Goal: Navigation & Orientation: Go to known website

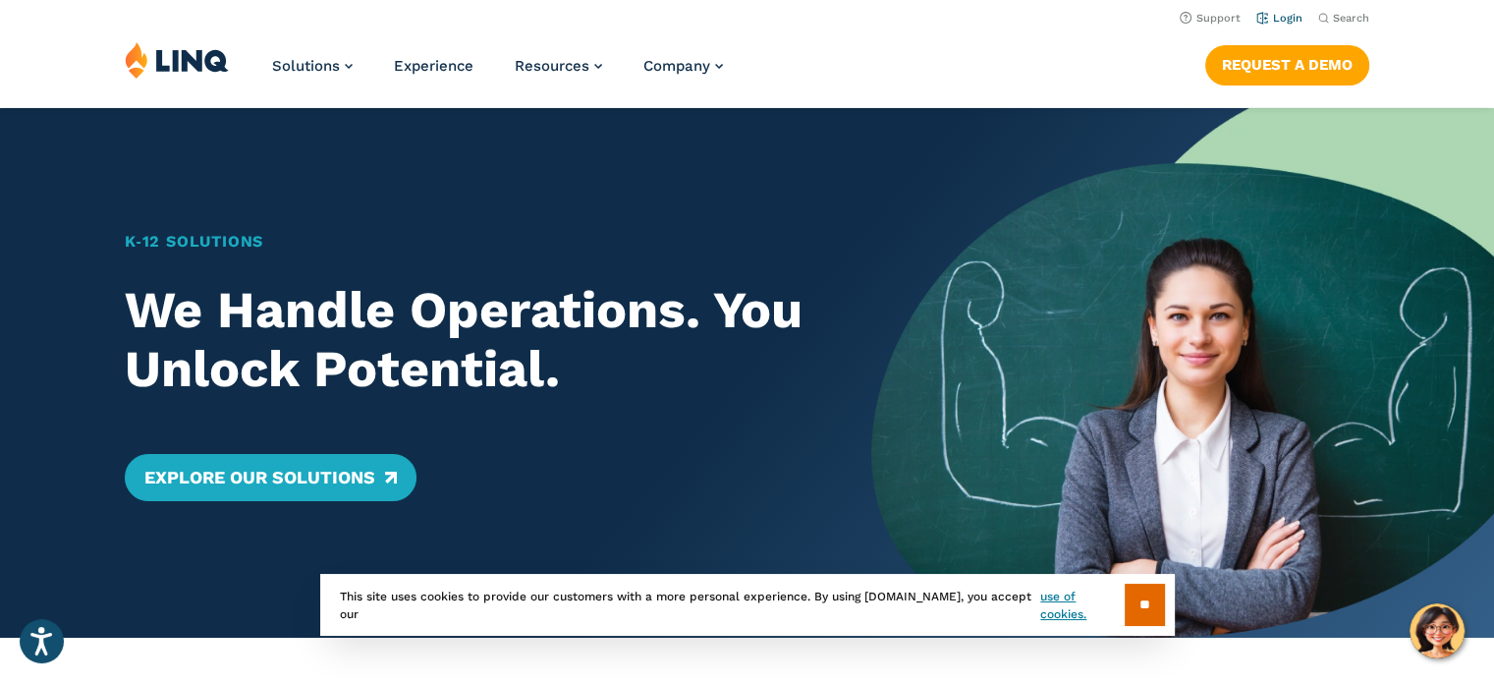
click at [1285, 15] on link "Login" at bounding box center [1279, 18] width 46 height 13
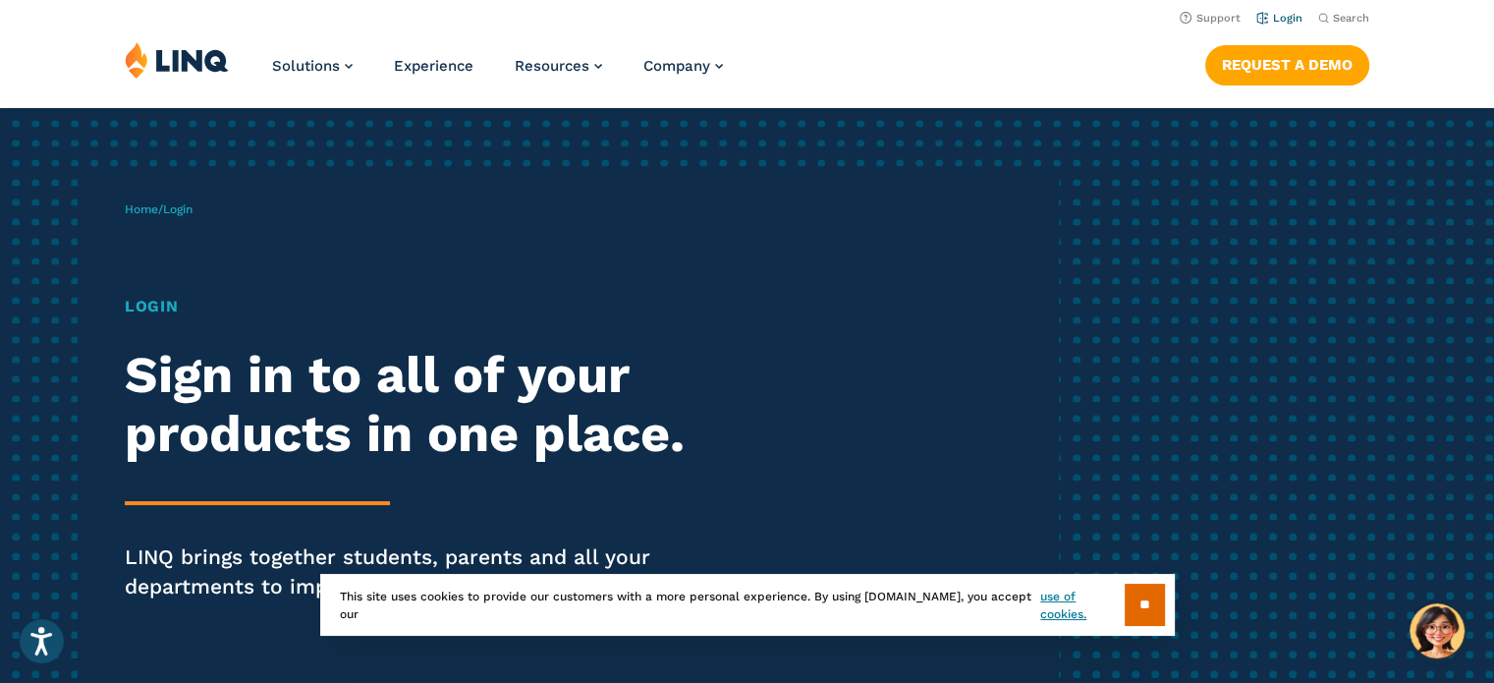
click at [1284, 19] on link "Login" at bounding box center [1279, 18] width 46 height 13
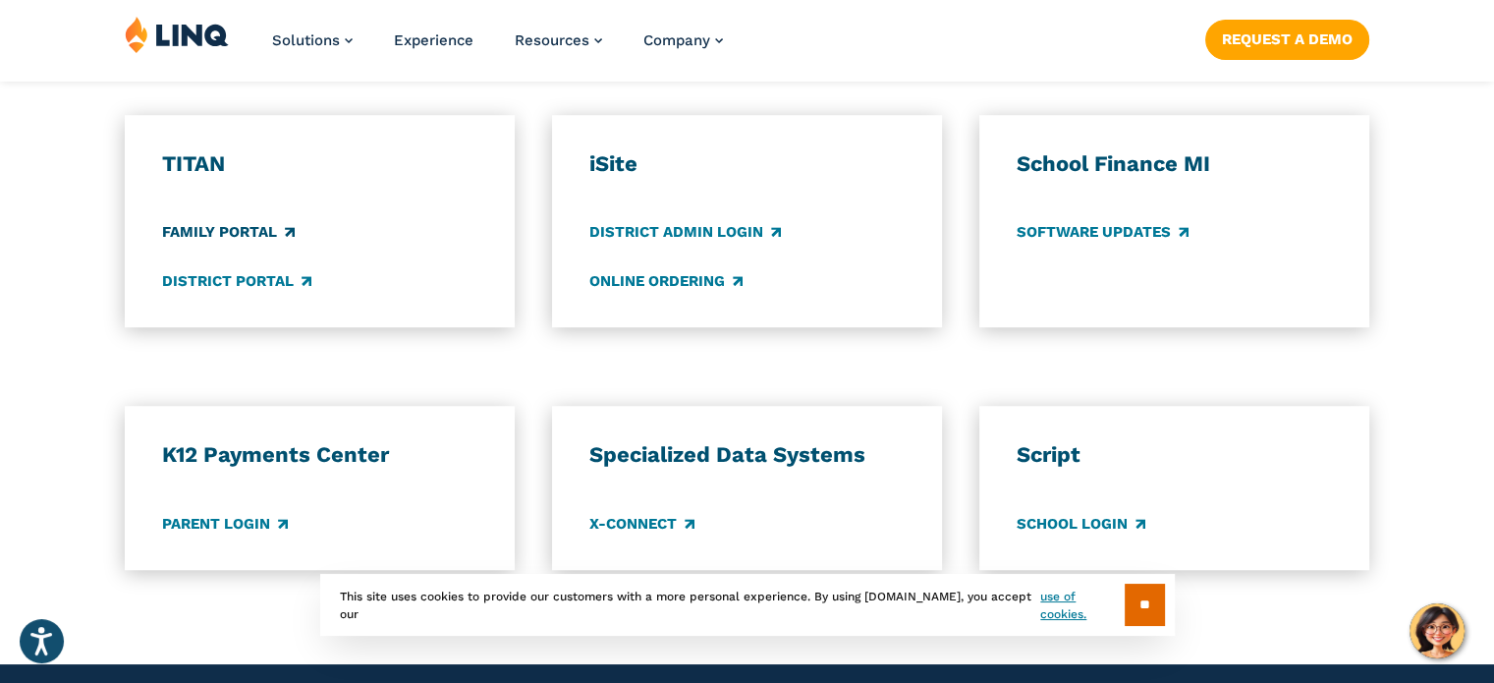
scroll to position [1572, 0]
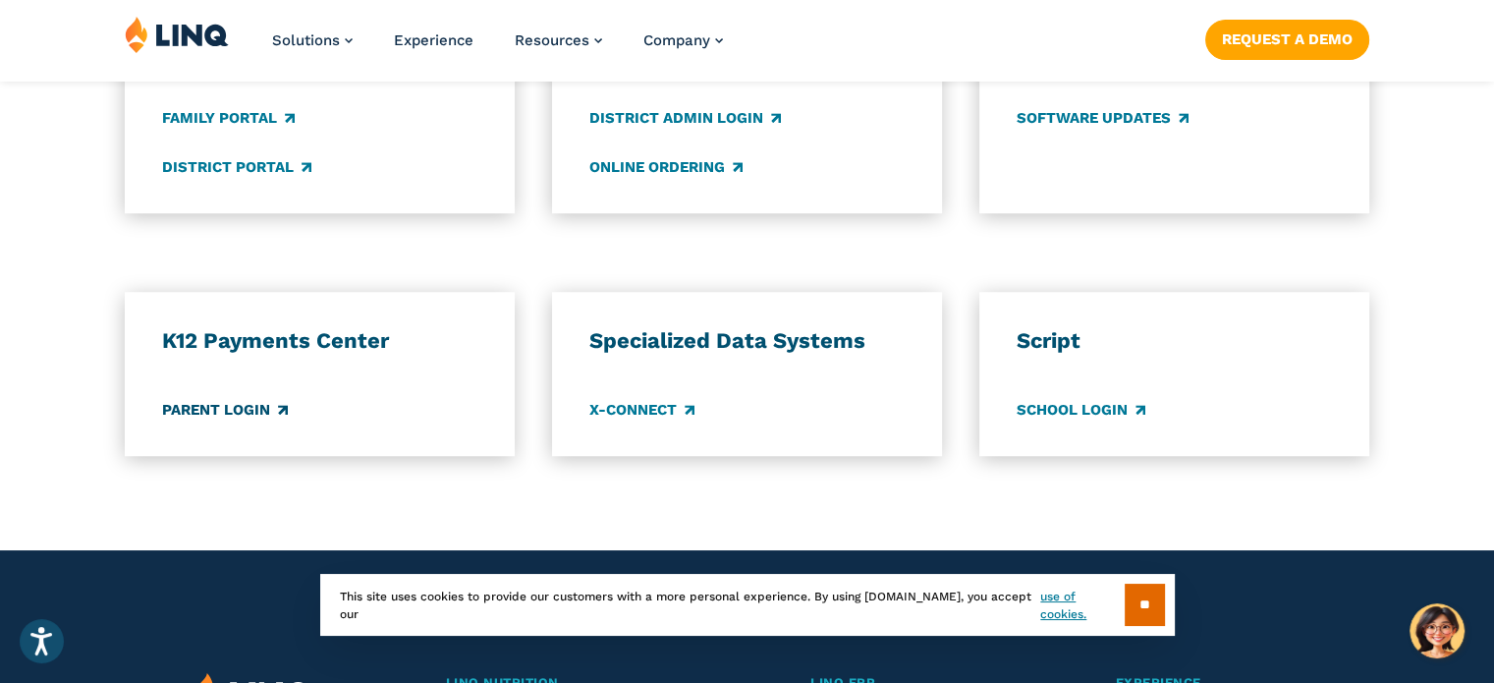
click at [249, 412] on link "Parent Login" at bounding box center [225, 410] width 126 height 22
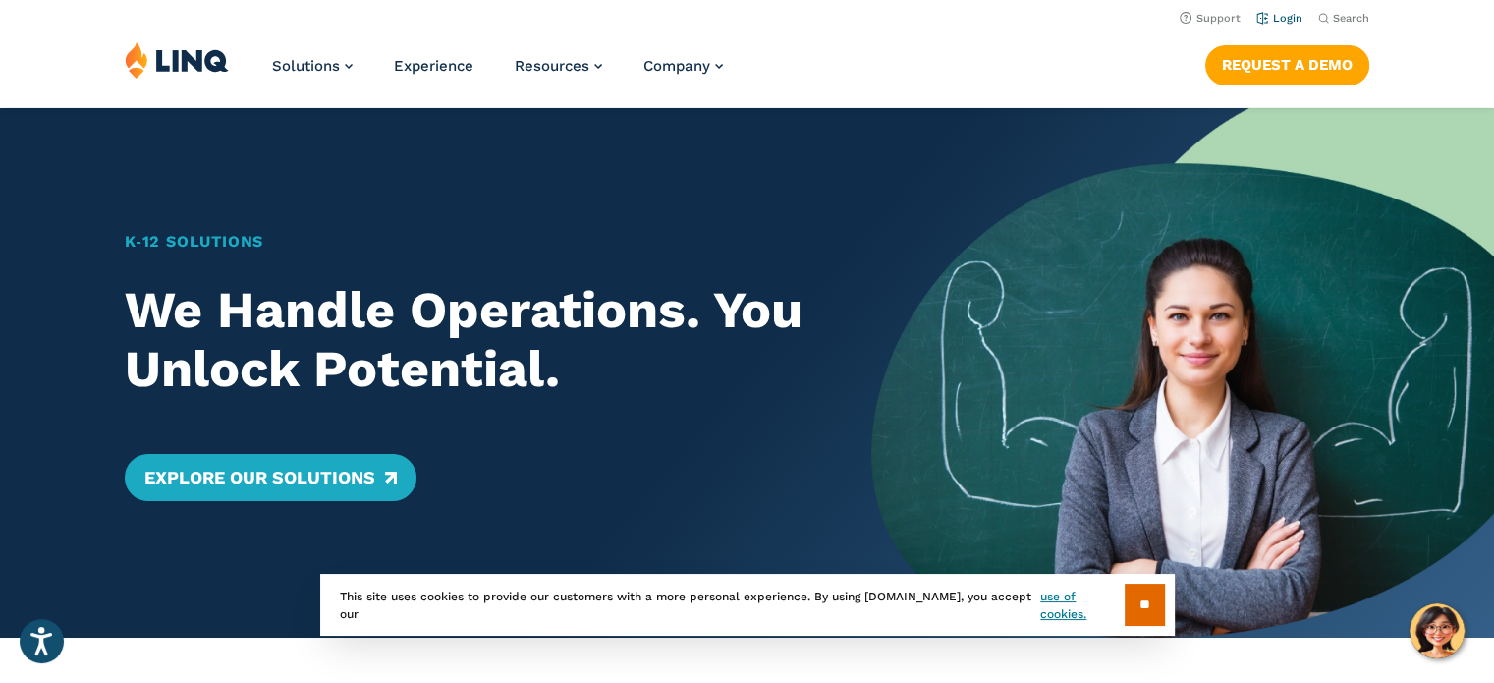
click at [1283, 23] on link "Login" at bounding box center [1279, 18] width 46 height 13
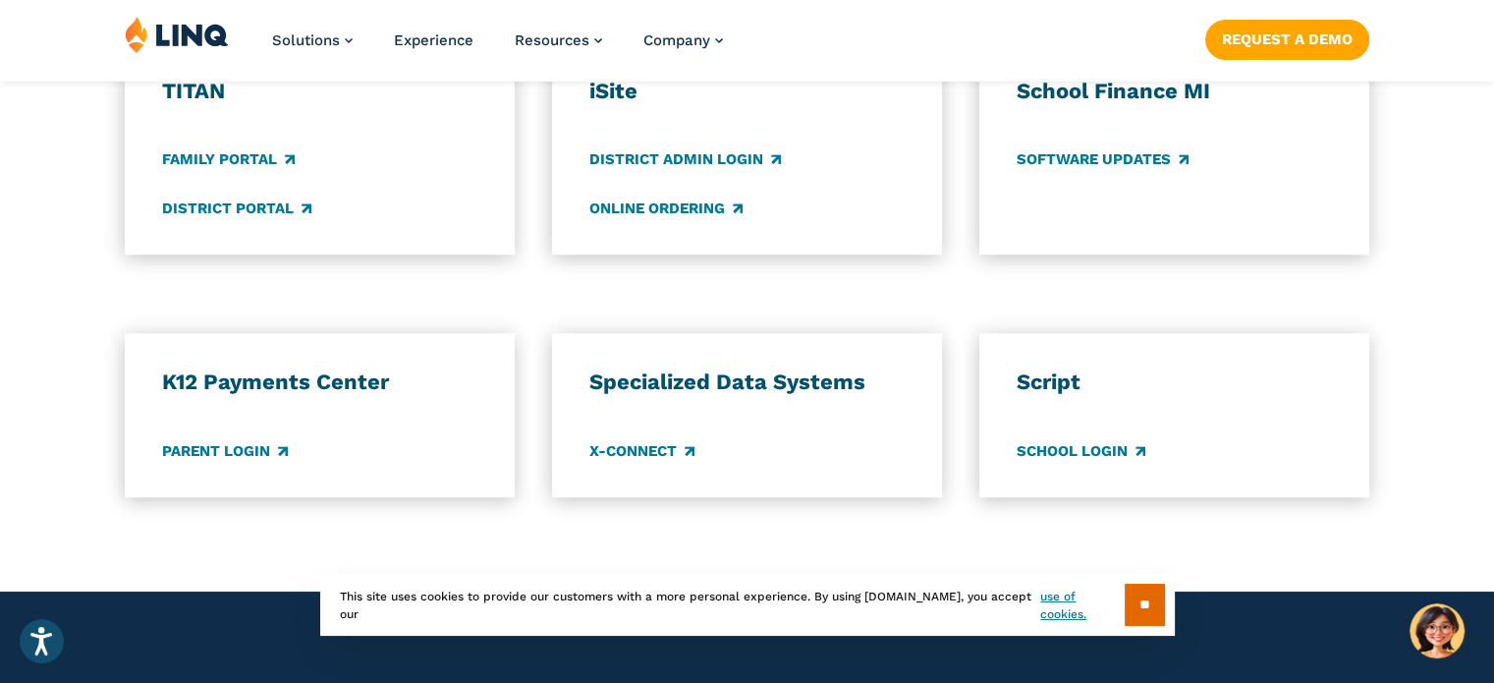
scroll to position [1572, 0]
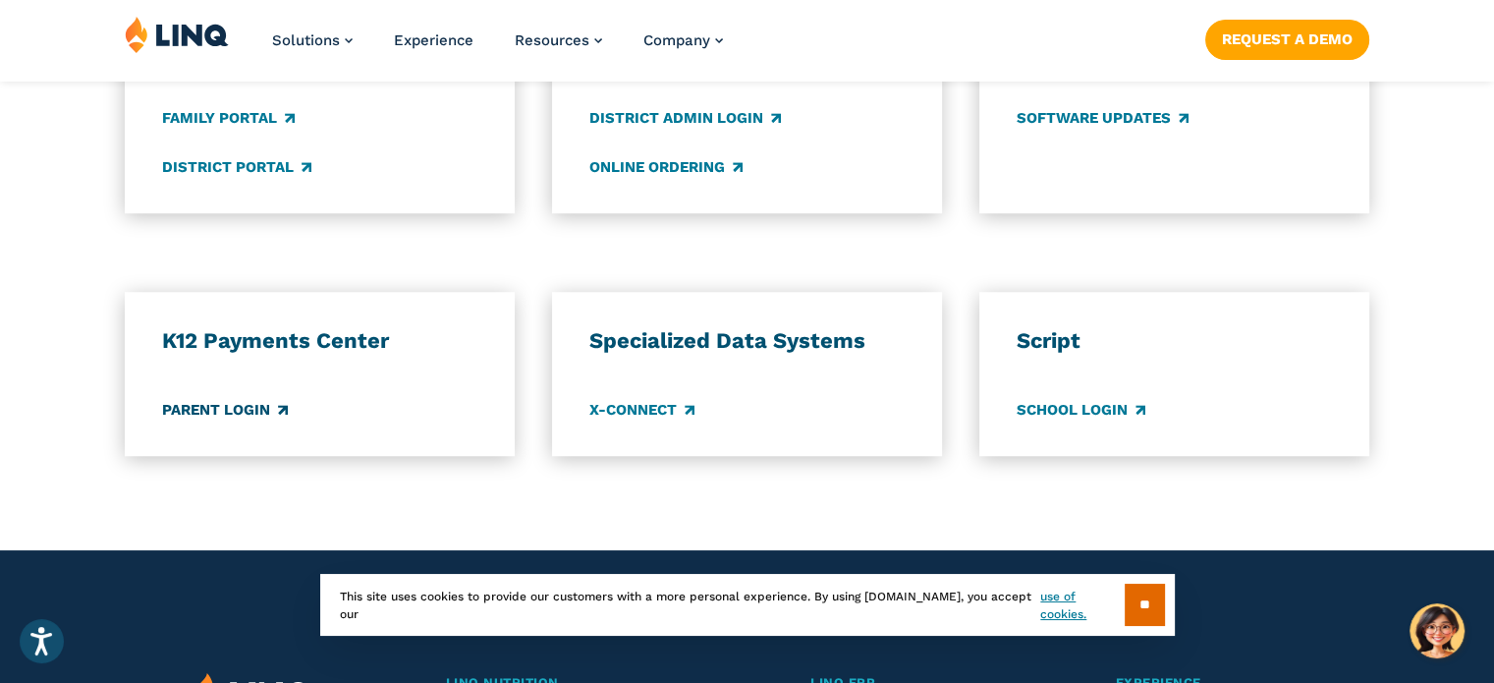
click at [228, 414] on link "Parent Login" at bounding box center [225, 410] width 126 height 22
